Goal: Task Accomplishment & Management: Manage account settings

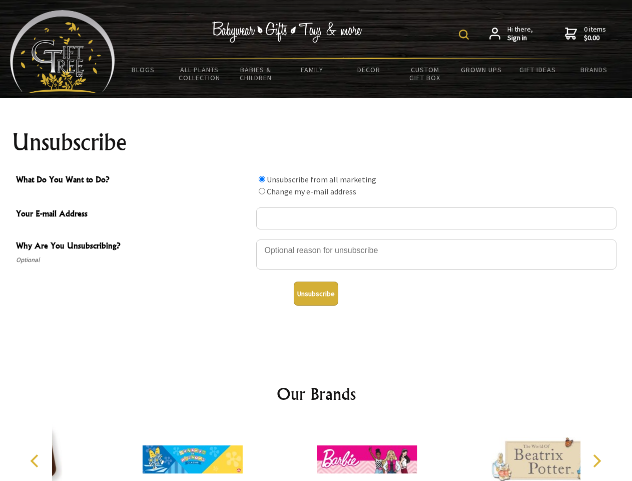
click at [466, 35] on img at bounding box center [464, 35] width 10 height 10
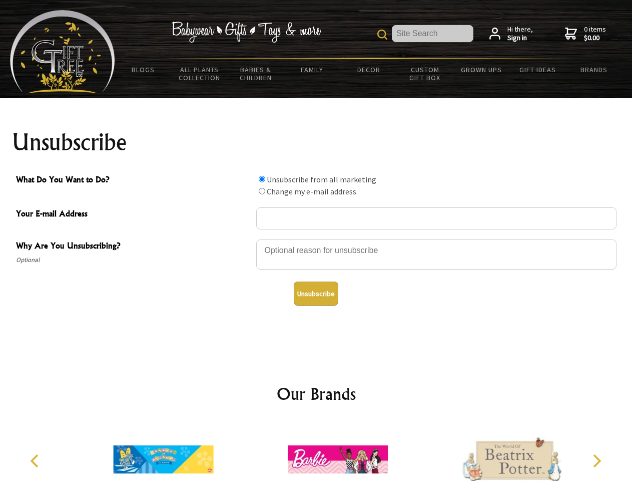
click at [316, 239] on div at bounding box center [436, 255] width 360 height 35
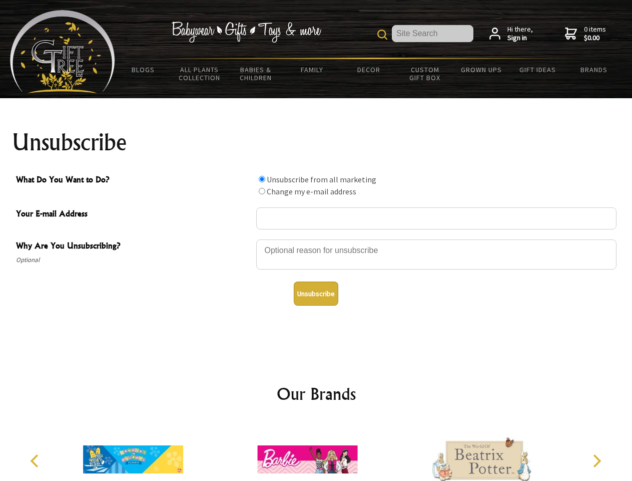
click at [262, 179] on input "What Do You Want to Do?" at bounding box center [262, 179] width 7 height 7
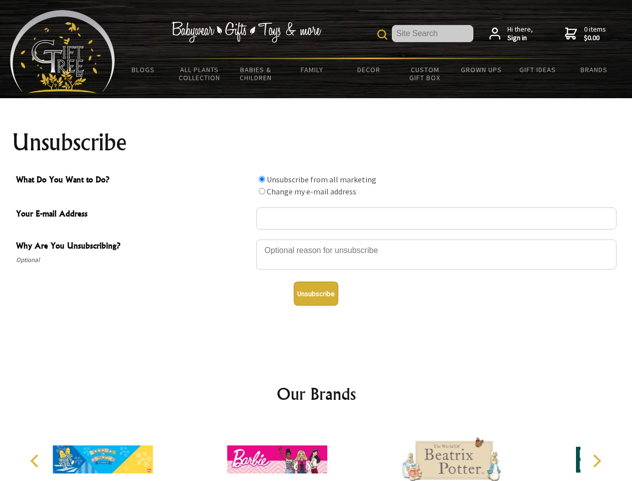
click at [262, 191] on input "What Do You Want to Do?" at bounding box center [262, 191] width 7 height 7
radio input "true"
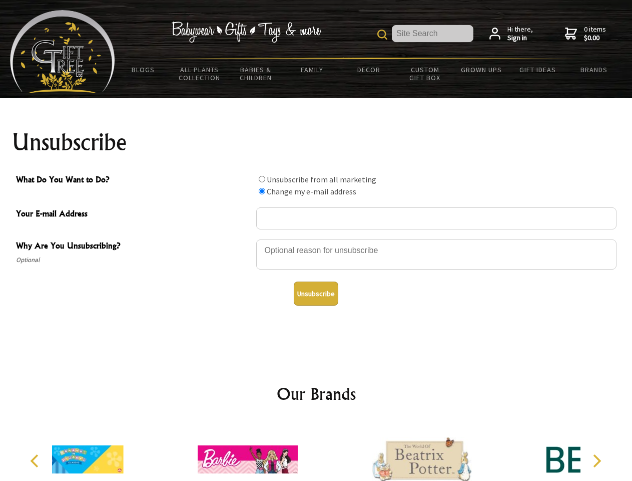
click at [316, 293] on button "Unsubscribe" at bounding box center [316, 293] width 45 height 24
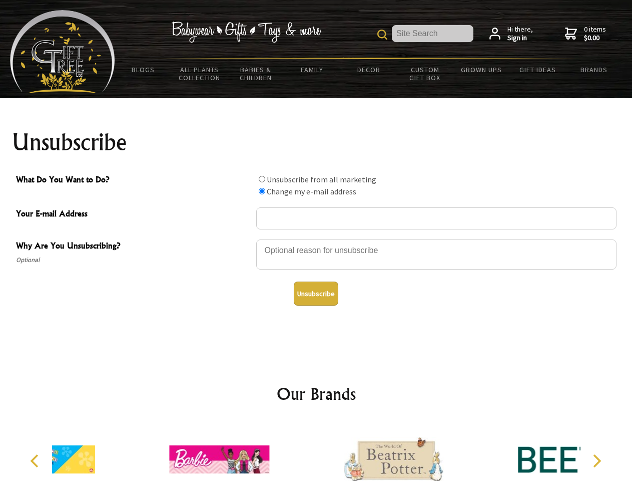
click at [36, 460] on icon "Previous" at bounding box center [35, 460] width 13 height 13
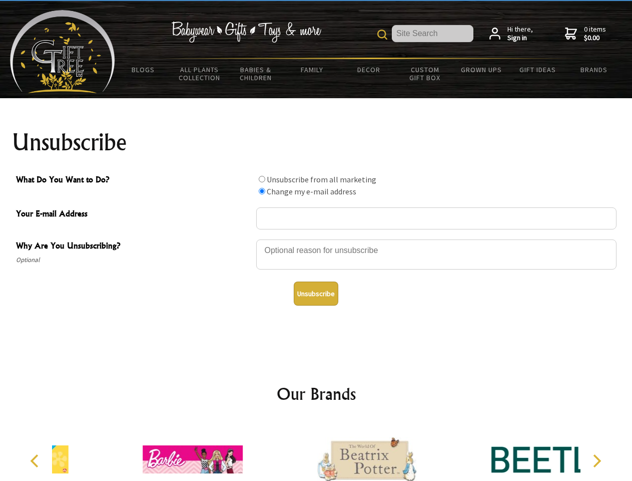
click at [597, 460] on icon "Next" at bounding box center [596, 460] width 13 height 13
